Goal: Check status: Check status

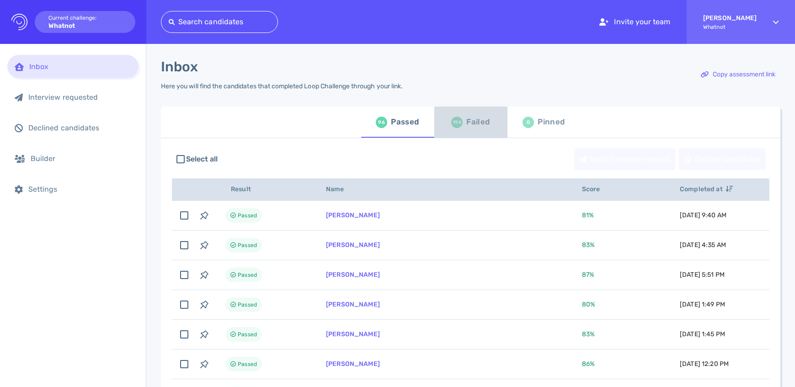
click at [480, 120] on div "Failed" at bounding box center [477, 122] width 23 height 14
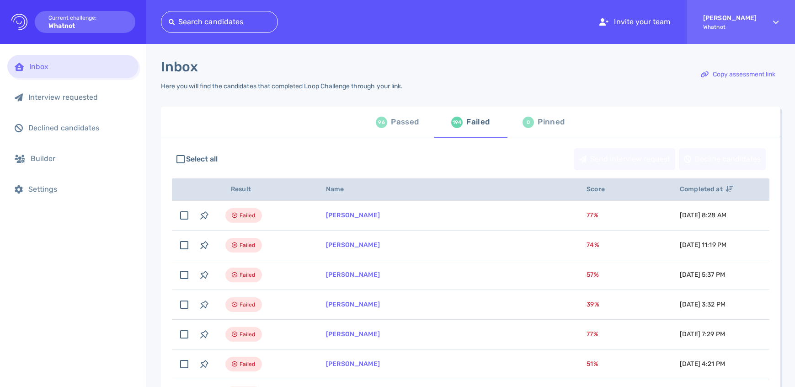
click at [402, 120] on div "Passed" at bounding box center [405, 122] width 28 height 14
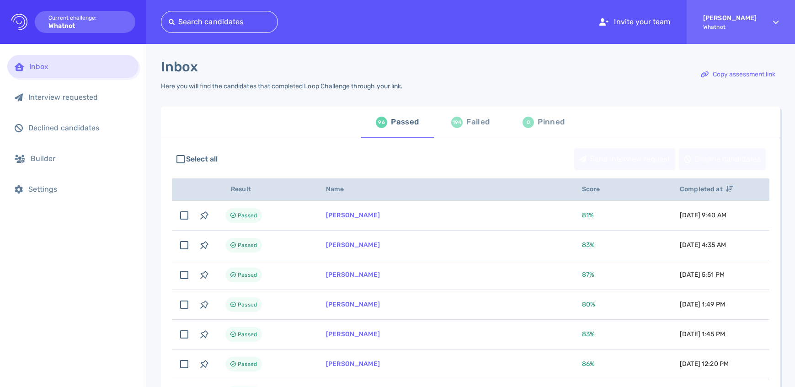
click at [475, 125] on div "Failed" at bounding box center [477, 122] width 23 height 14
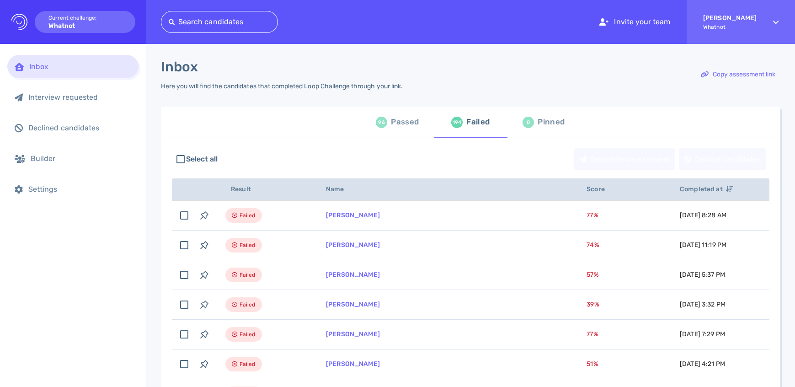
click at [395, 124] on div "Passed" at bounding box center [405, 122] width 28 height 14
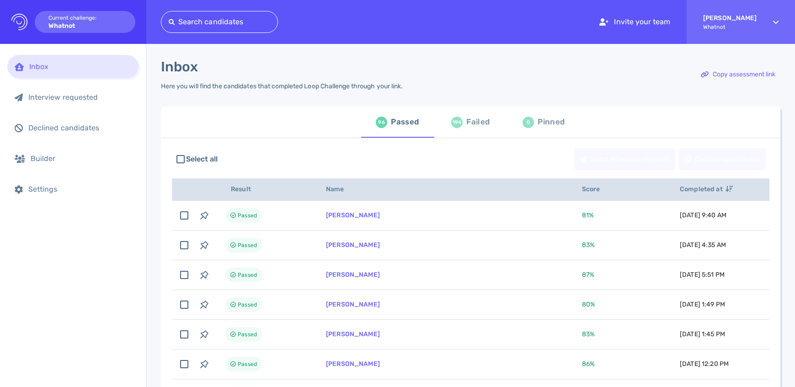
click at [473, 130] on div "194 Failed" at bounding box center [470, 122] width 38 height 26
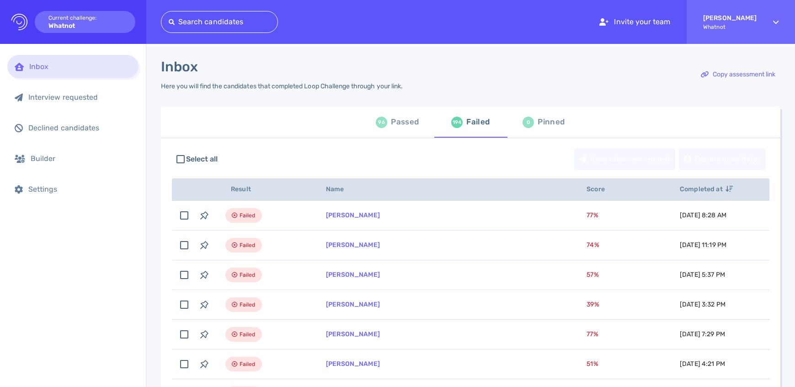
click at [542, 128] on div "Pinned" at bounding box center [551, 122] width 27 height 14
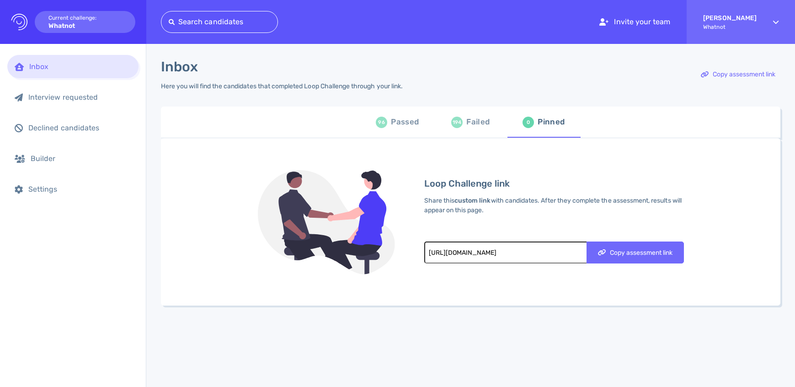
click at [402, 128] on div "Passed" at bounding box center [405, 122] width 28 height 14
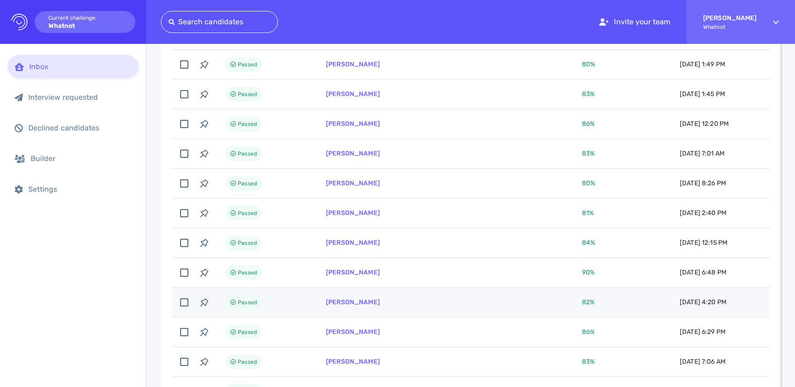
scroll to position [287, 0]
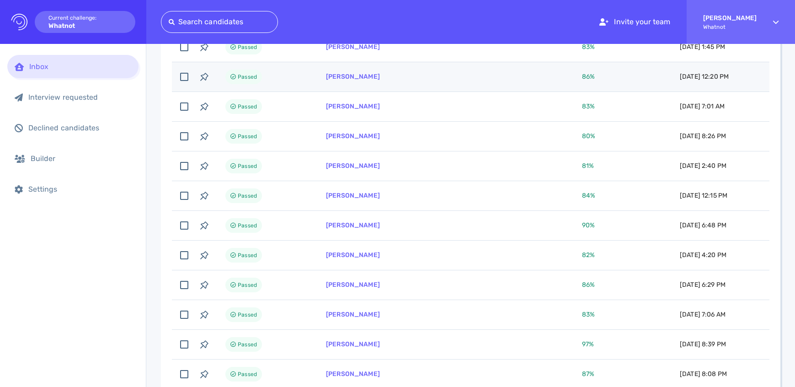
click at [358, 82] on td "Tyler Norman" at bounding box center [443, 77] width 256 height 30
click at [358, 83] on td "Tyler Norman" at bounding box center [443, 77] width 256 height 30
checkbox input "false"
